Goal: Task Accomplishment & Management: Use online tool/utility

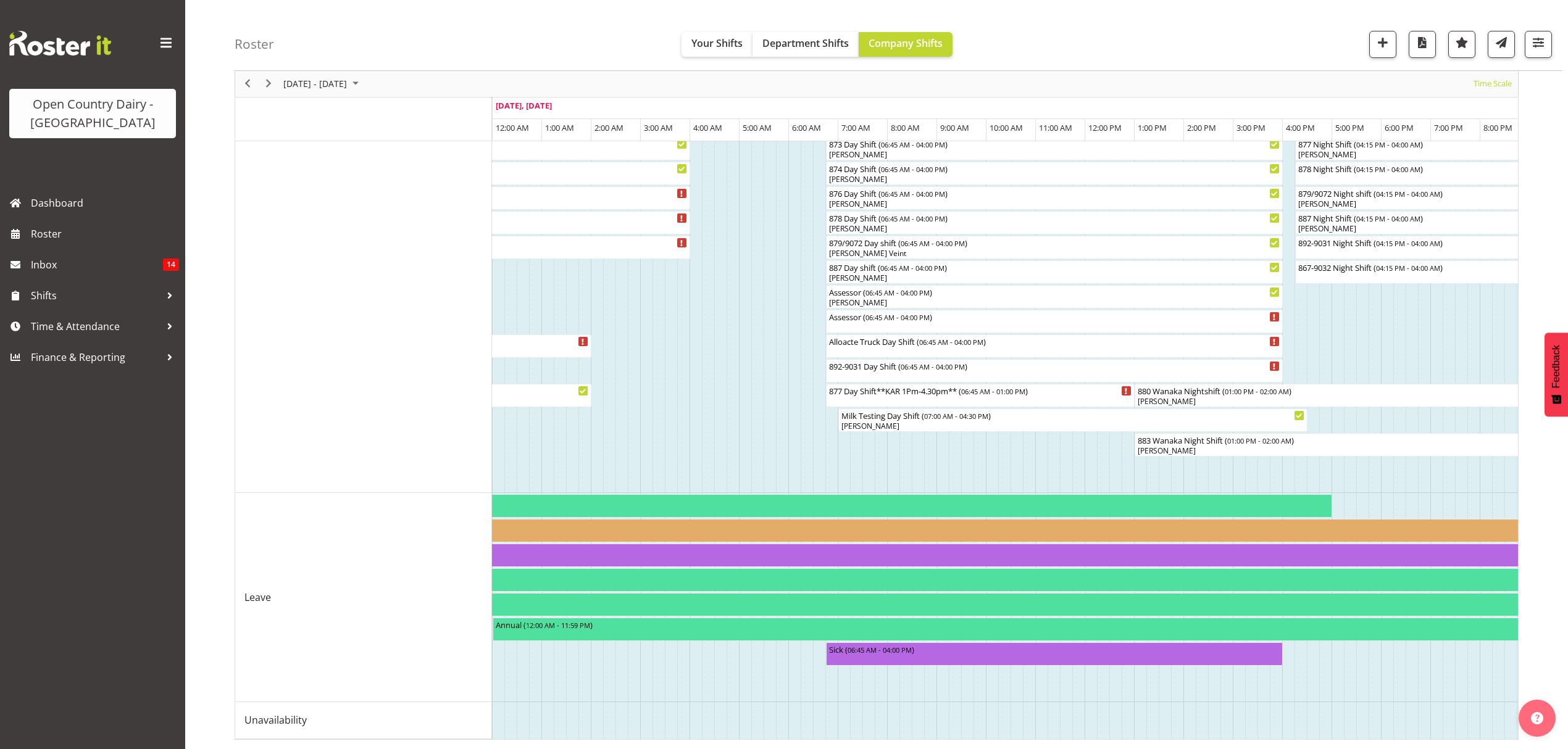
scroll to position [689, 0]
click at [269, 79] on span "Next" at bounding box center [268, 84] width 15 height 16
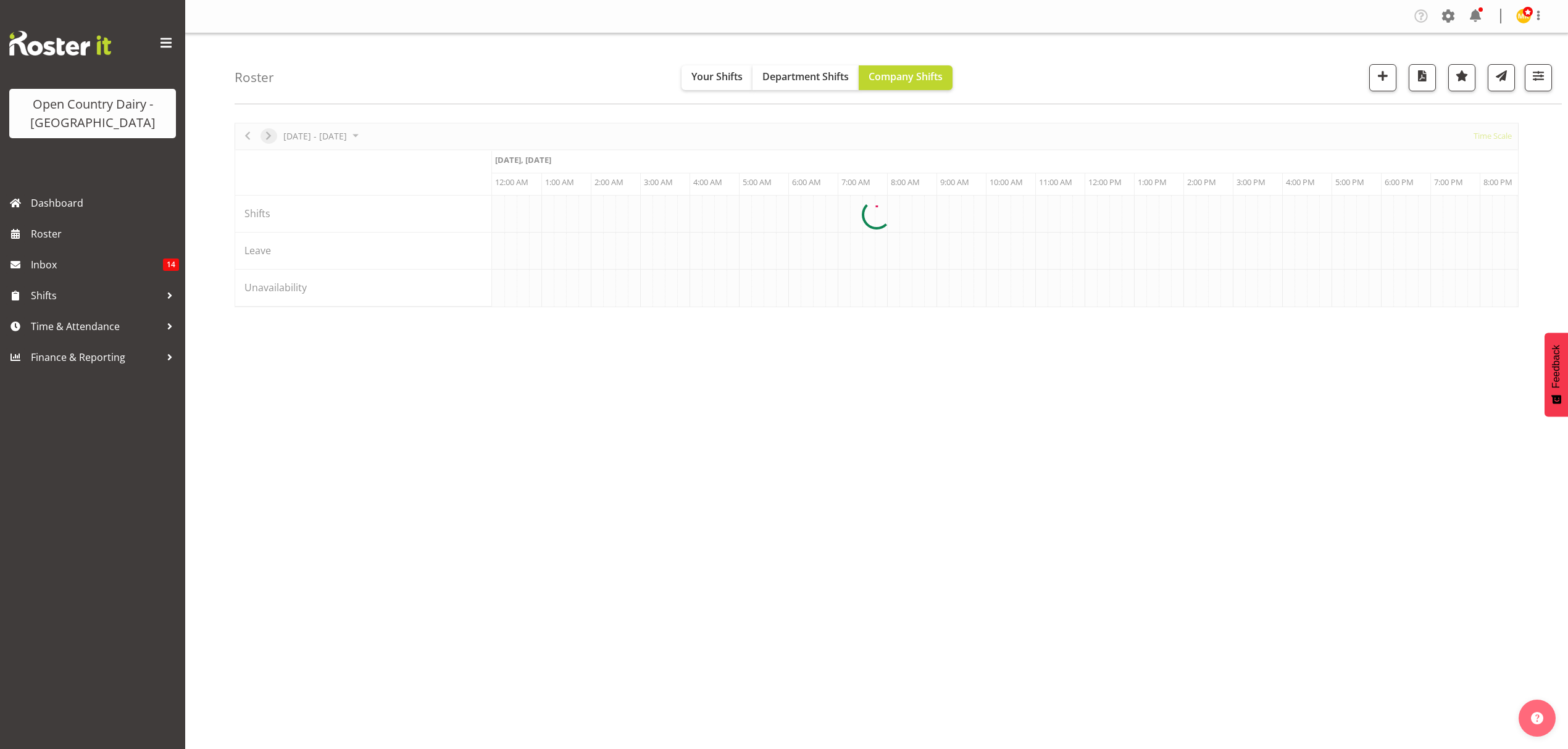
scroll to position [0, 0]
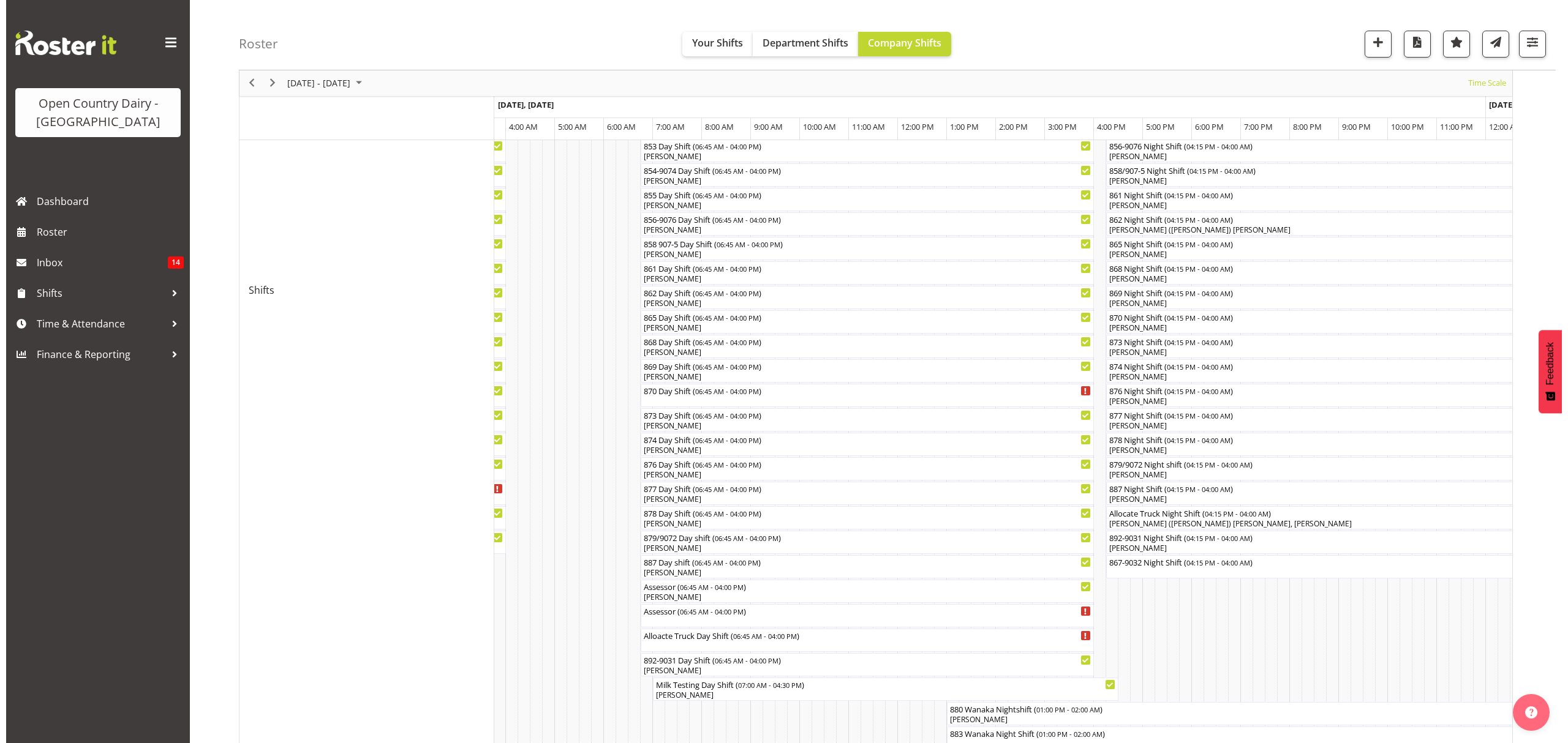
scroll to position [408, 0]
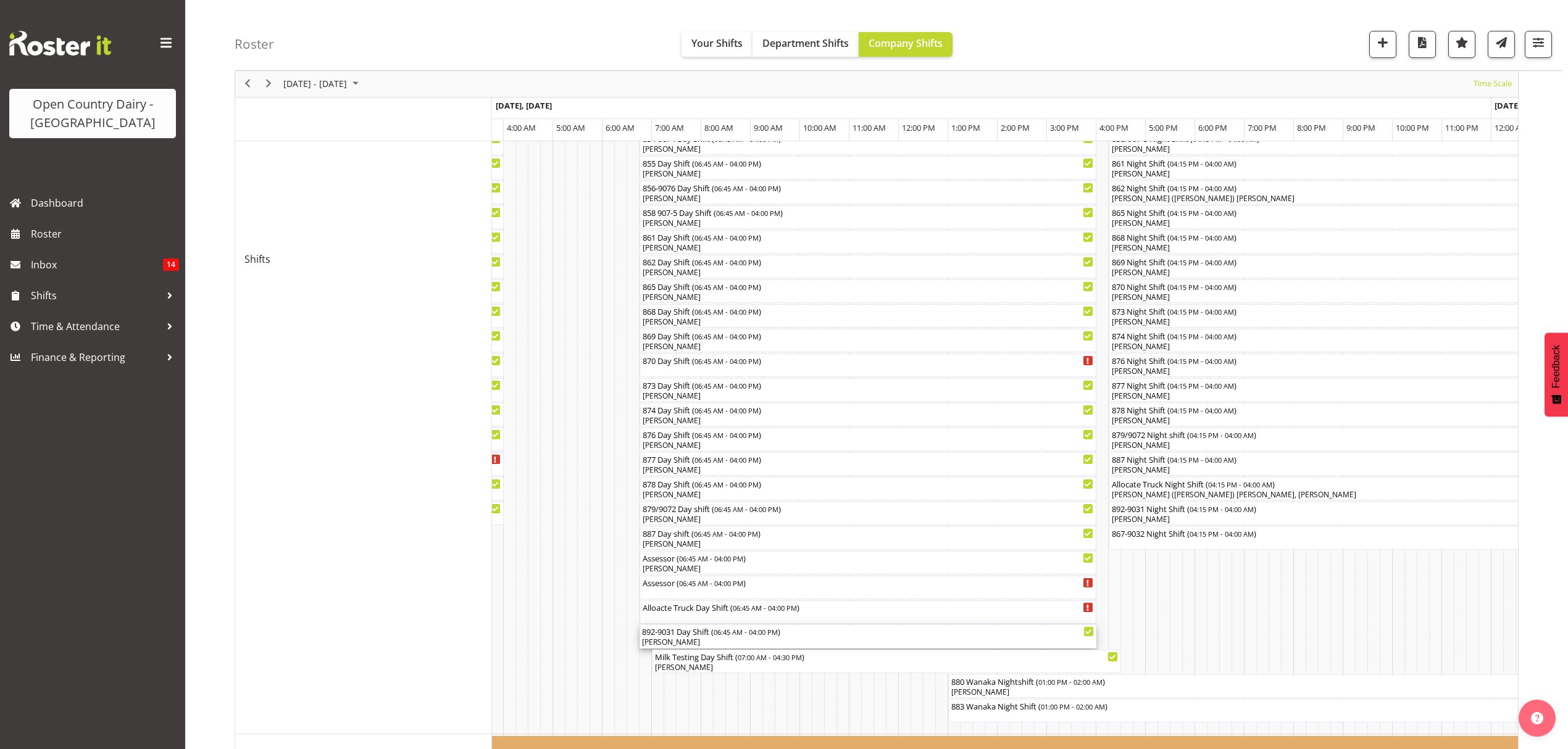
click at [711, 633] on div "892-9031 Day Shift ( 06:45 AM - 04:00 PM )" at bounding box center [868, 632] width 452 height 13
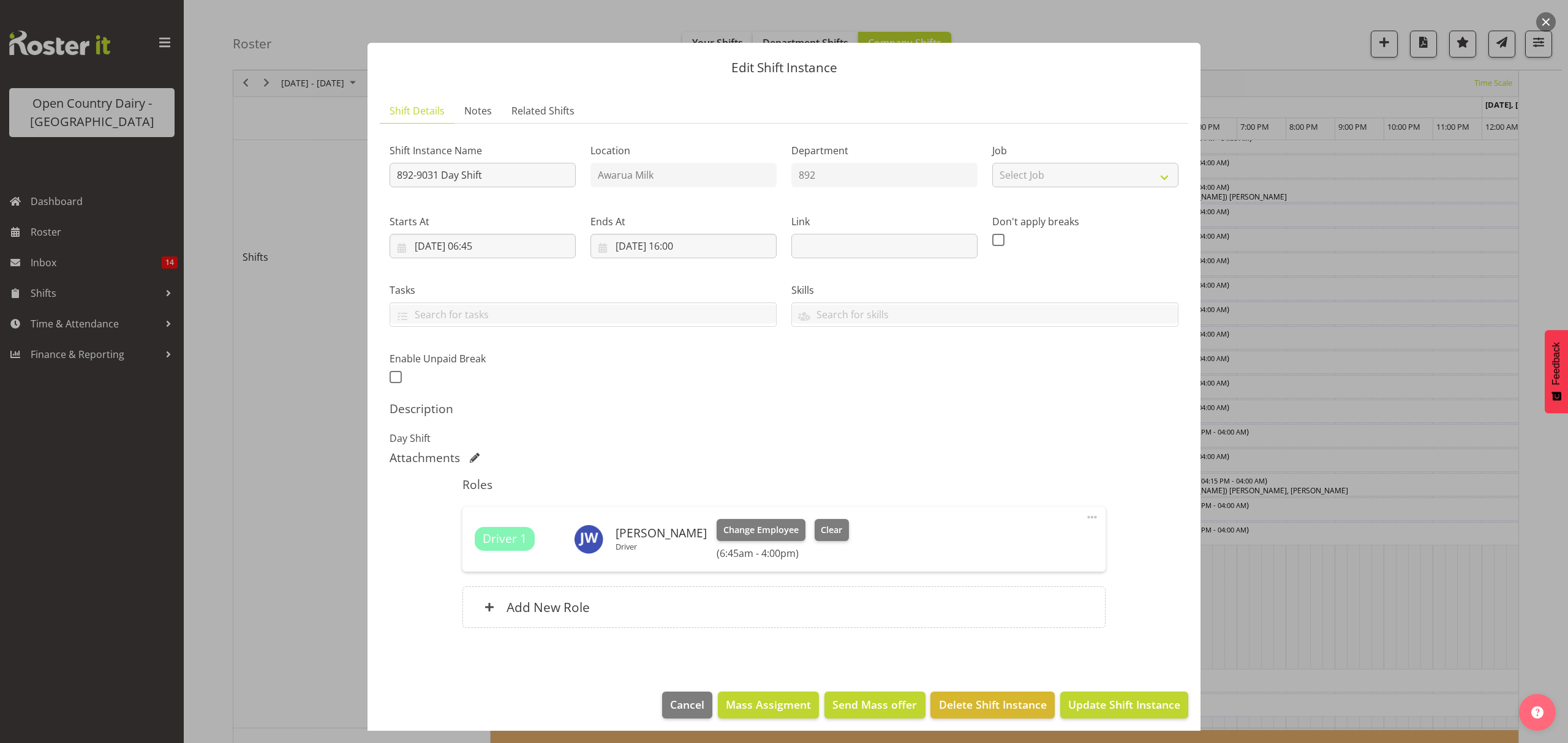
click at [826, 542] on div "Change Employee Clear (6:45am - 4:00pm)" at bounding box center [782, 539] width 132 height 41
click at [822, 535] on span "Clear" at bounding box center [831, 530] width 21 height 13
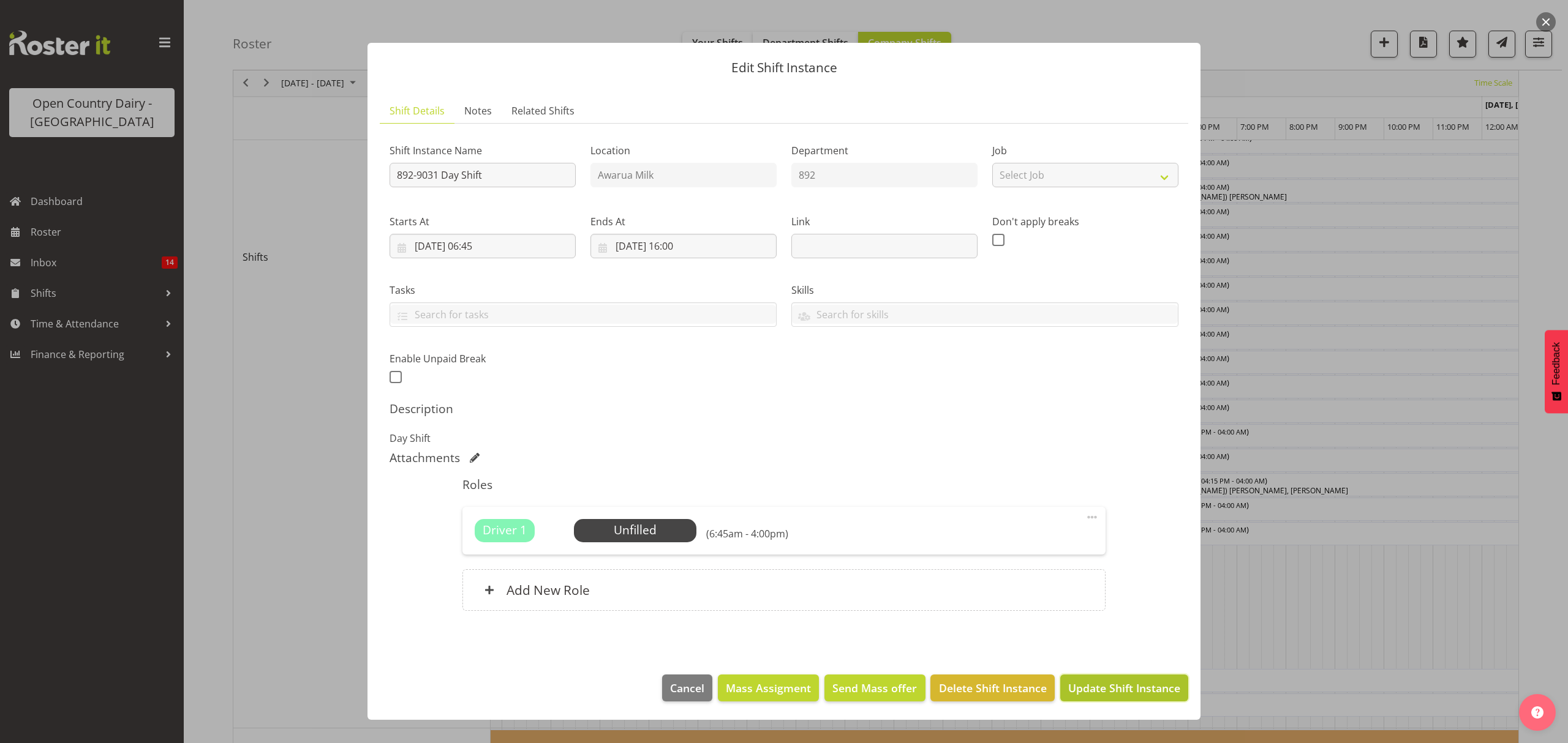
click at [1089, 694] on span "Update Shift Instance" at bounding box center [1124, 688] width 112 height 16
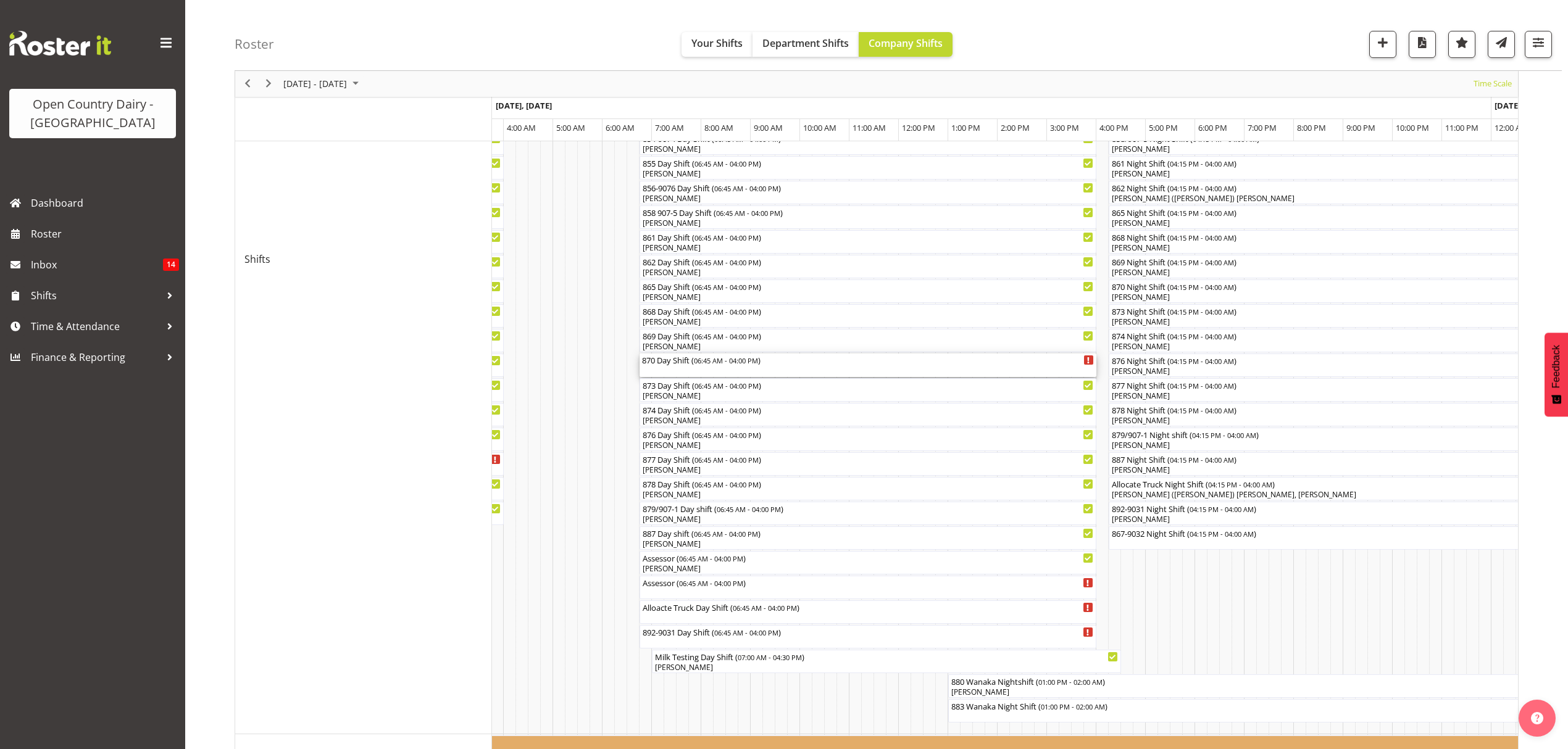
click at [672, 371] on div "870 Day Shift ( 06:45 AM - 04:00 PM )" at bounding box center [868, 366] width 452 height 24
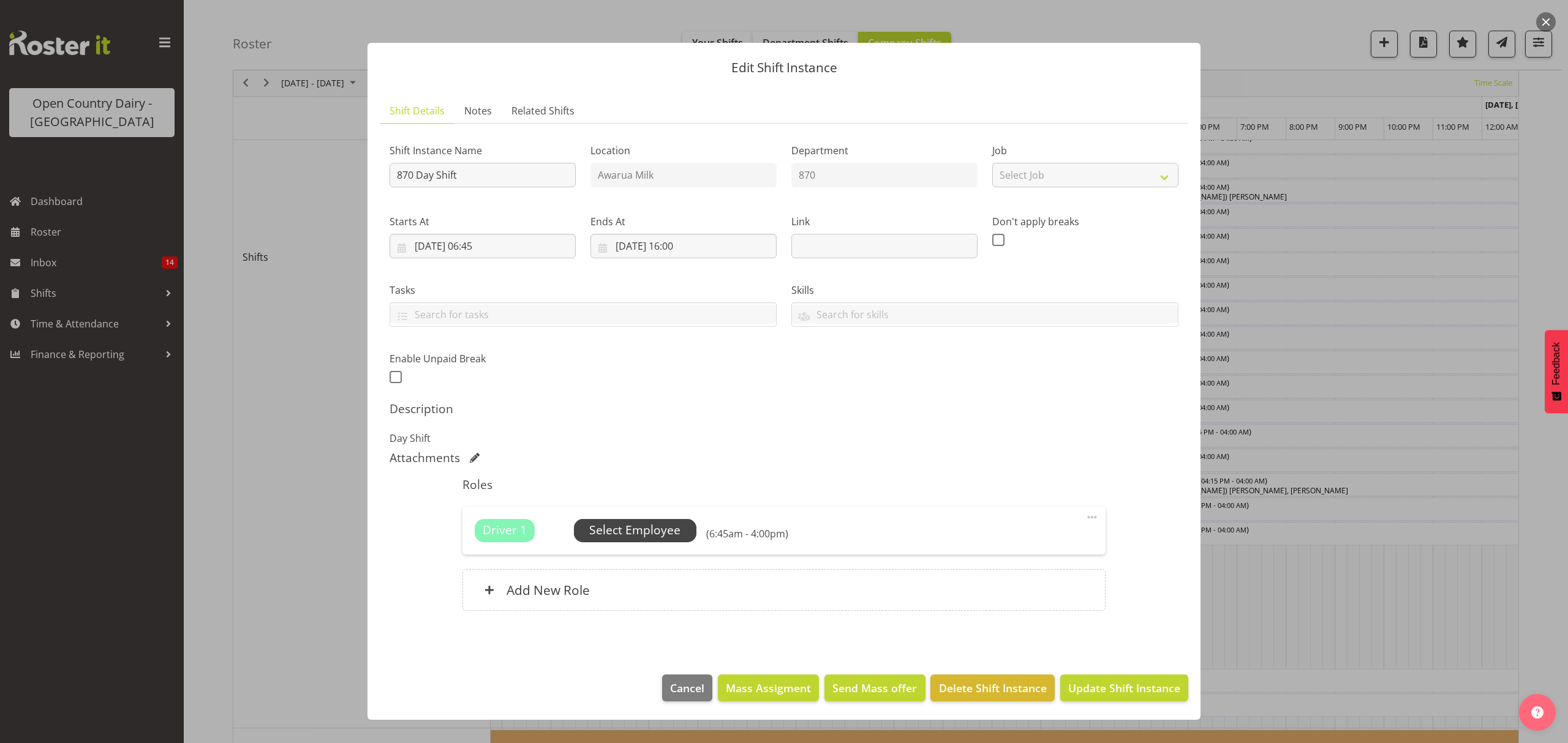
click at [668, 528] on span "Select Employee" at bounding box center [635, 530] width 91 height 18
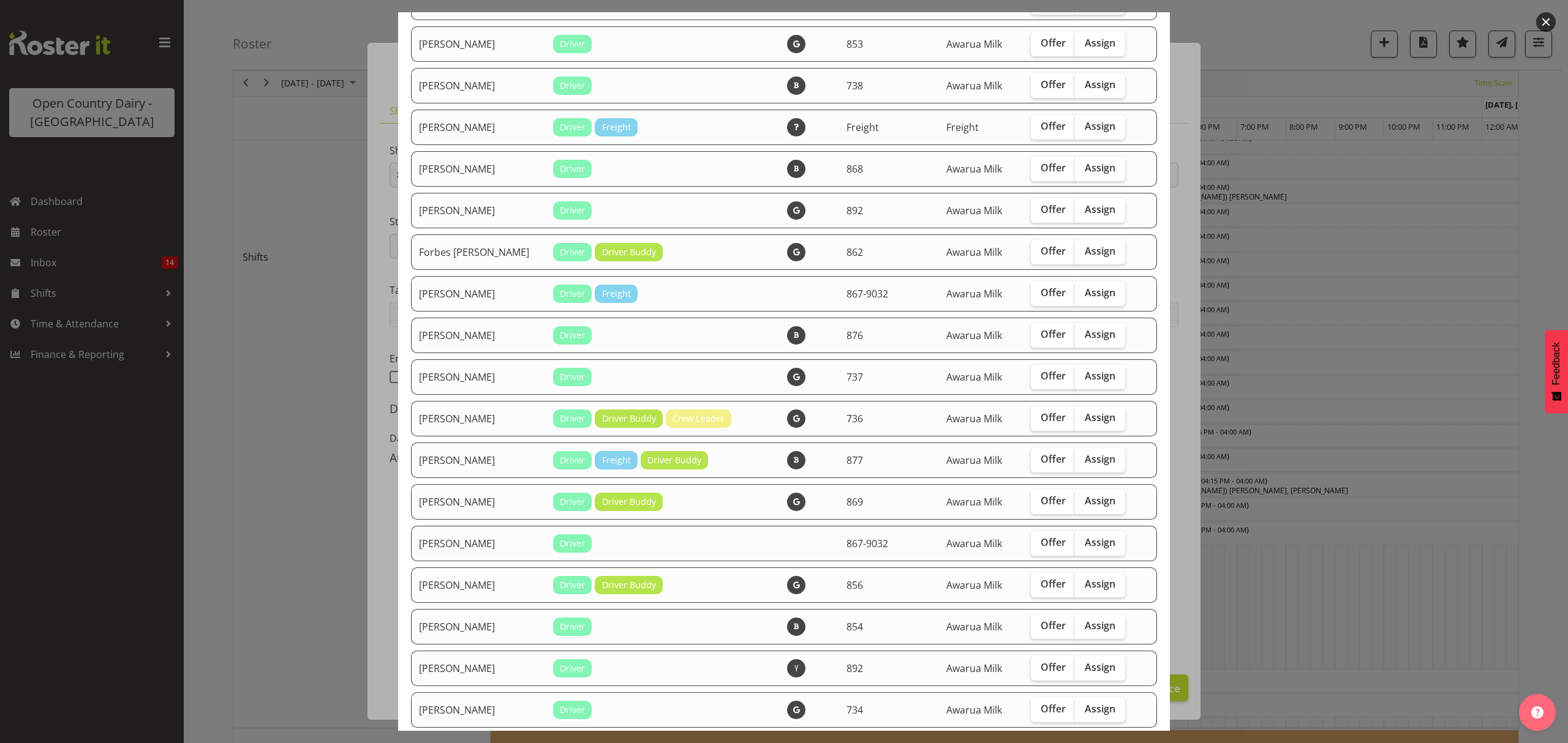
scroll to position [652, 0]
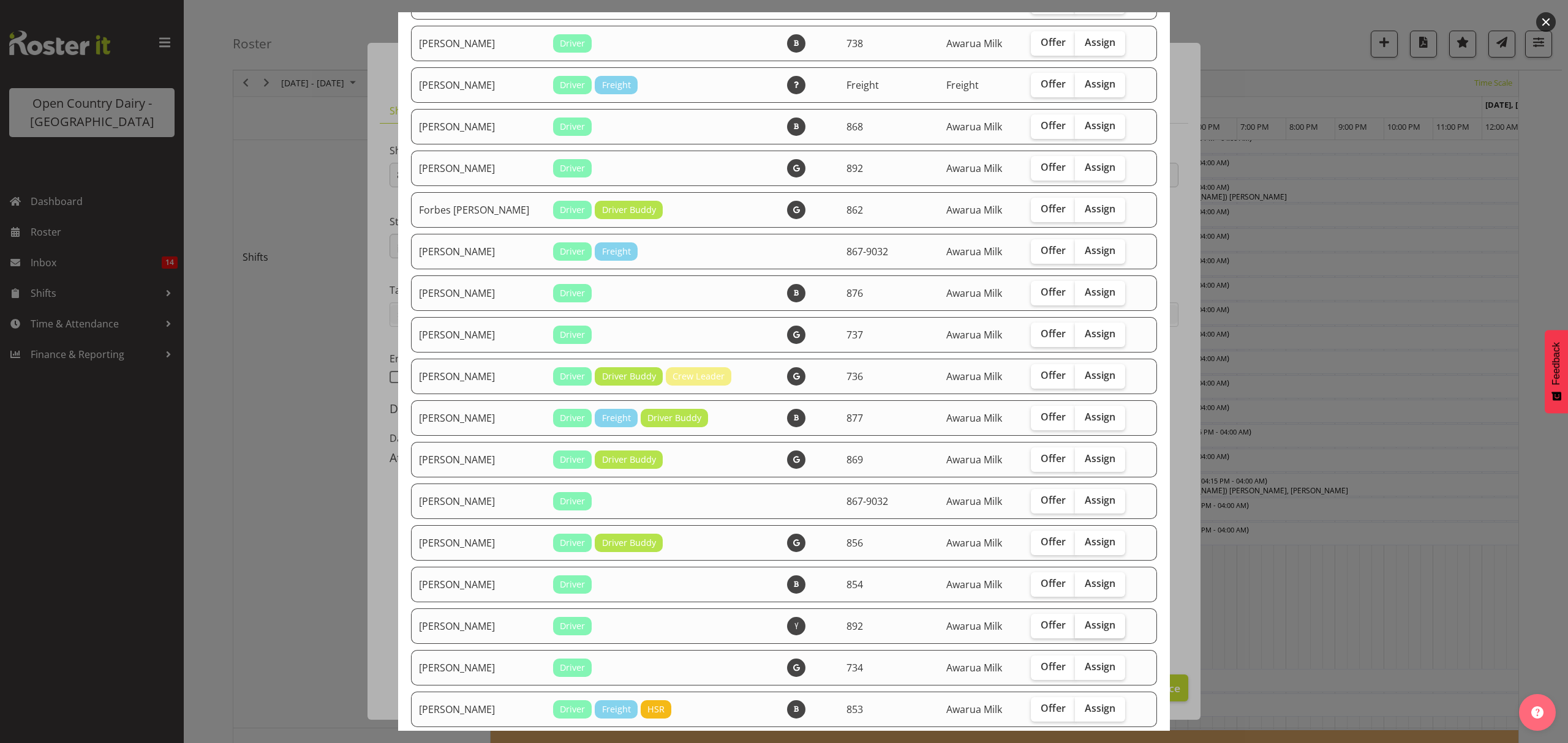
click at [1085, 628] on span "Assign" at bounding box center [1099, 625] width 30 height 12
click at [1083, 628] on input "Assign" at bounding box center [1079, 625] width 8 height 8
checkbox input "true"
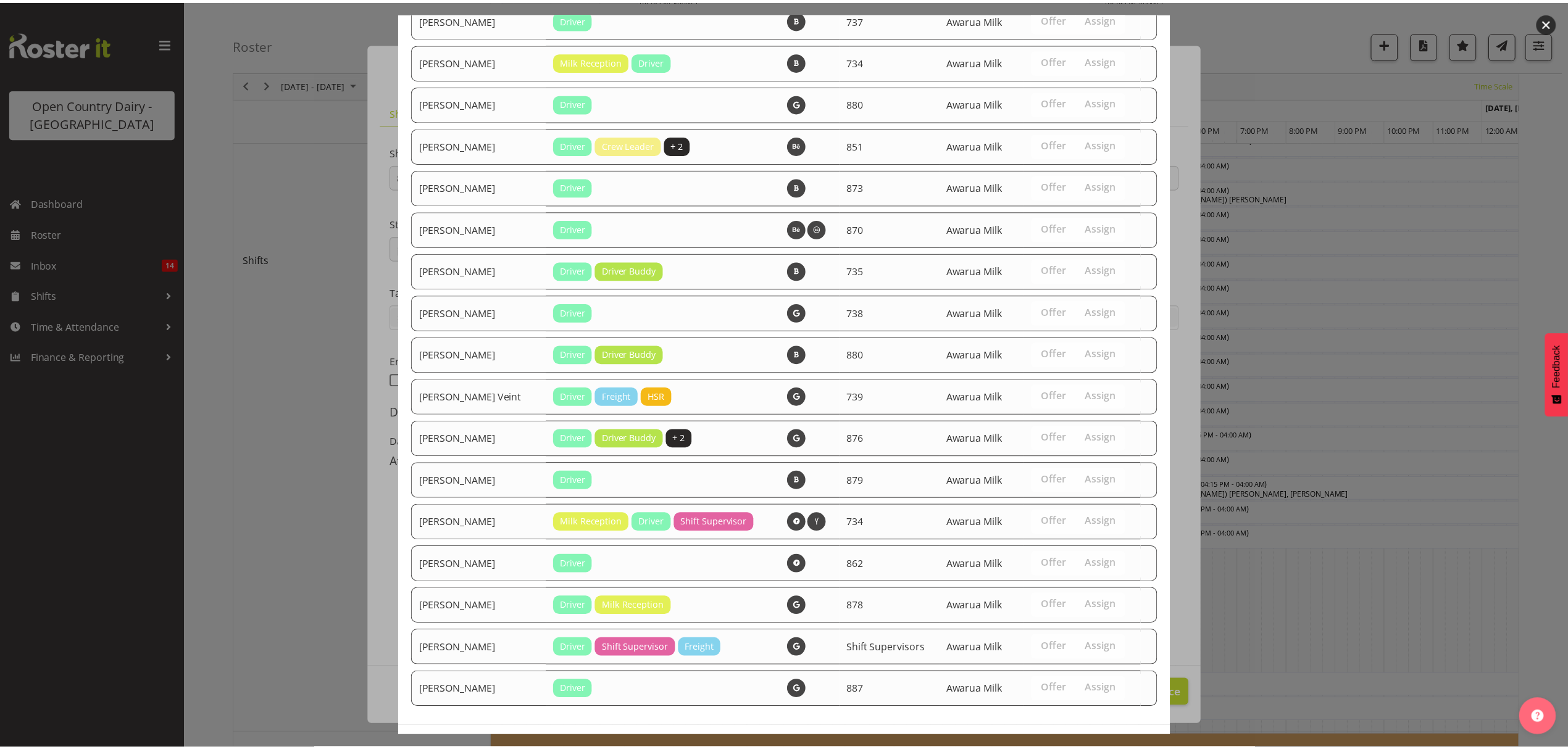
scroll to position [1655, 0]
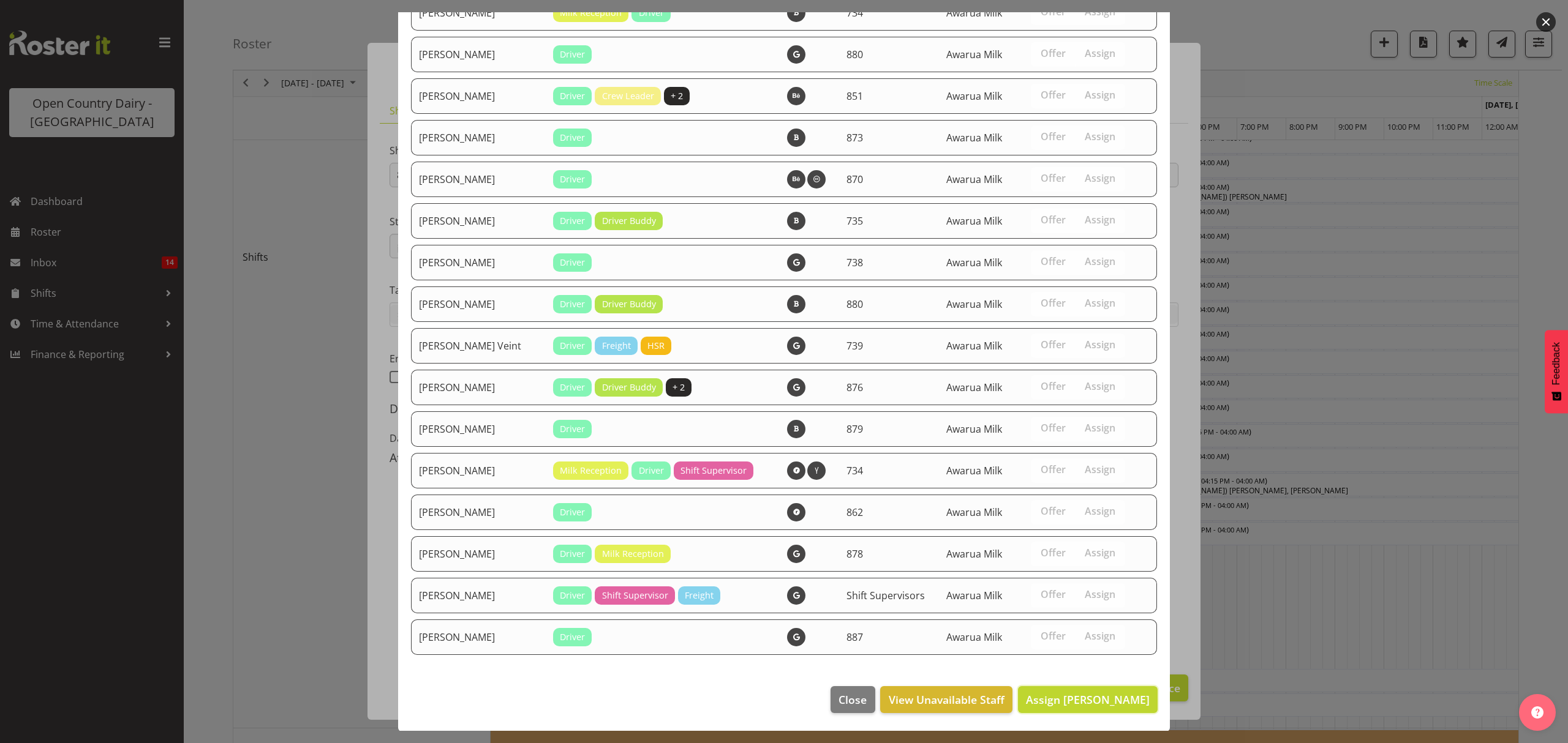
click at [1083, 692] on span "Assign [PERSON_NAME]" at bounding box center [1088, 699] width 123 height 15
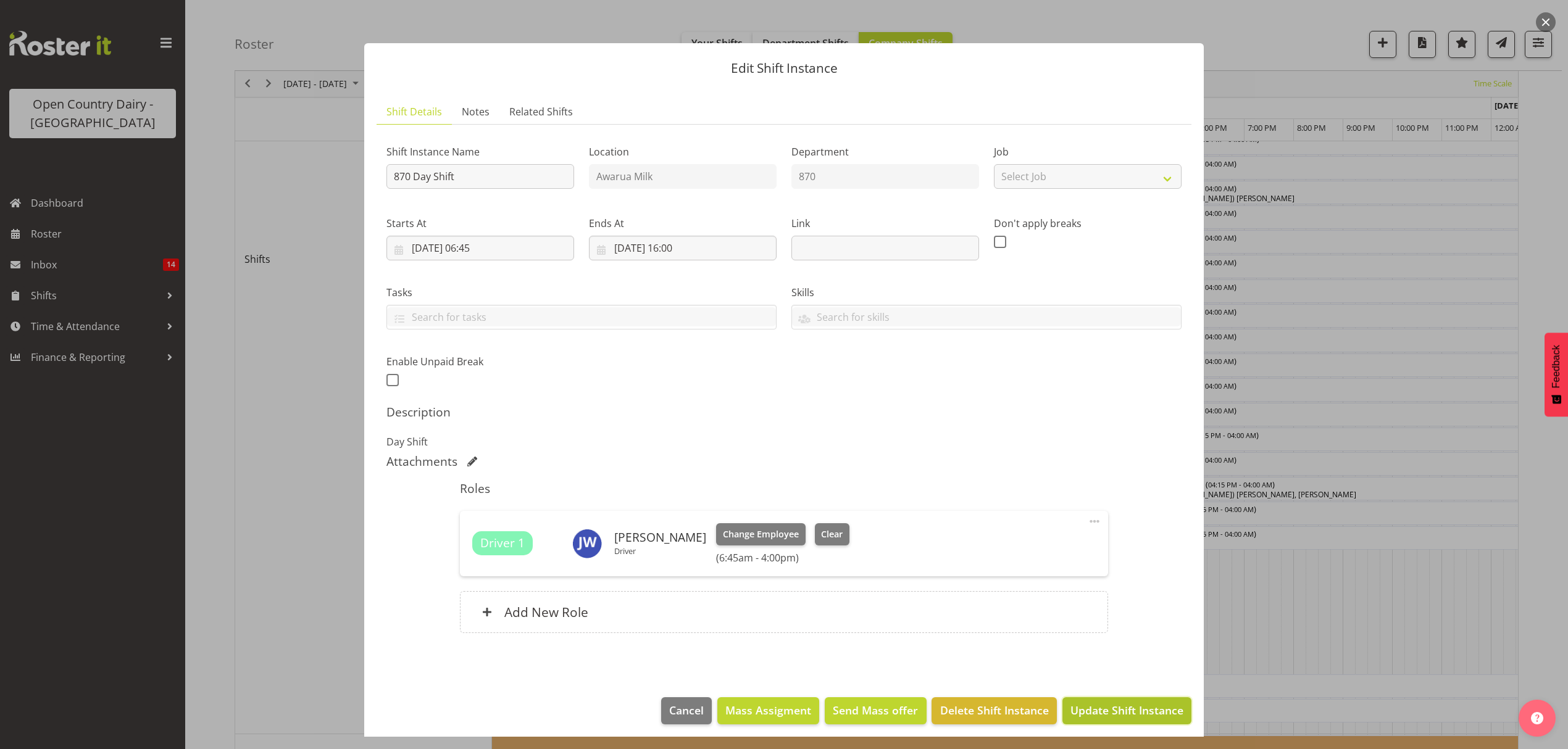
click at [1106, 707] on span "Update Shift Instance" at bounding box center [1127, 710] width 113 height 16
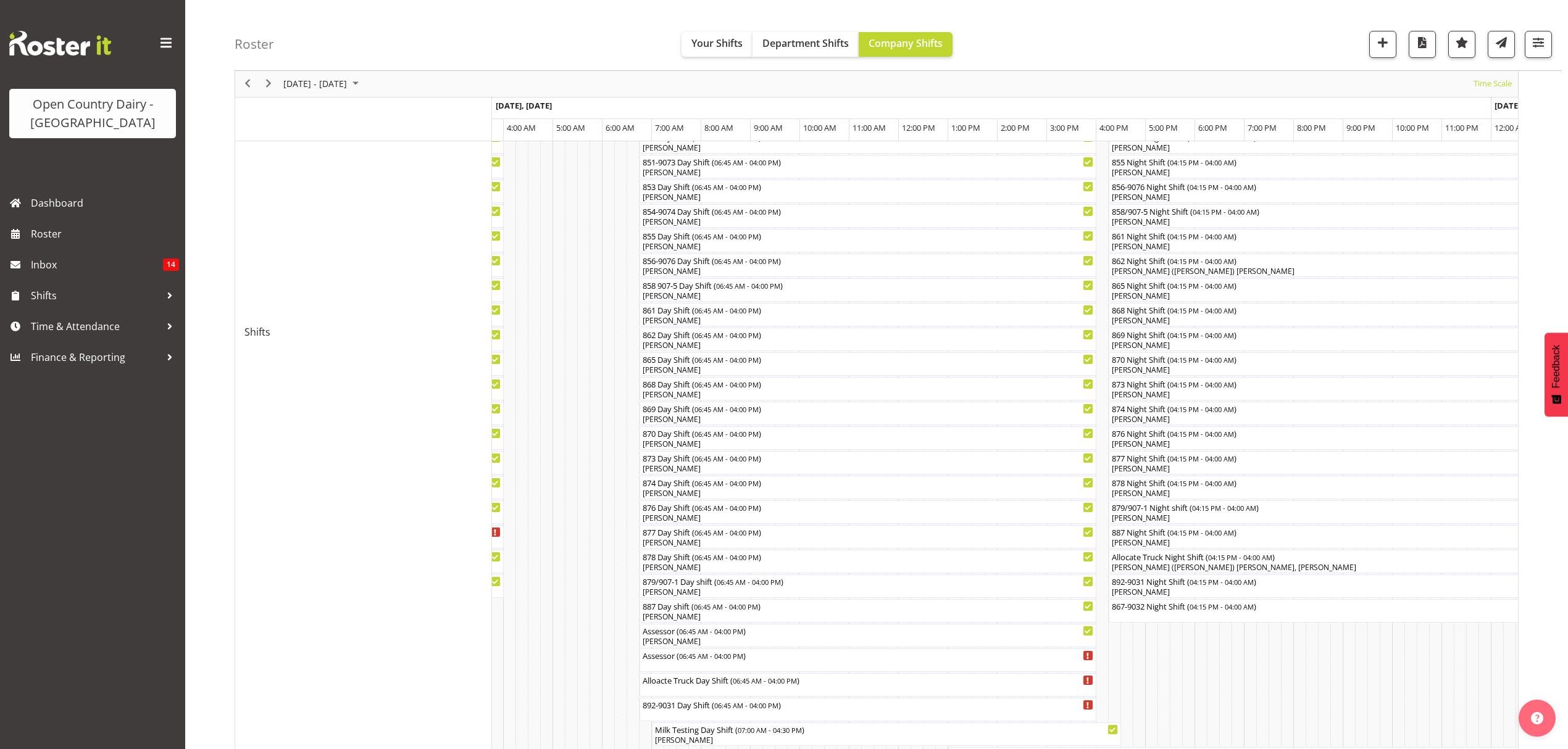
scroll to position [329, 0]
